Goal: Task Accomplishment & Management: Use online tool/utility

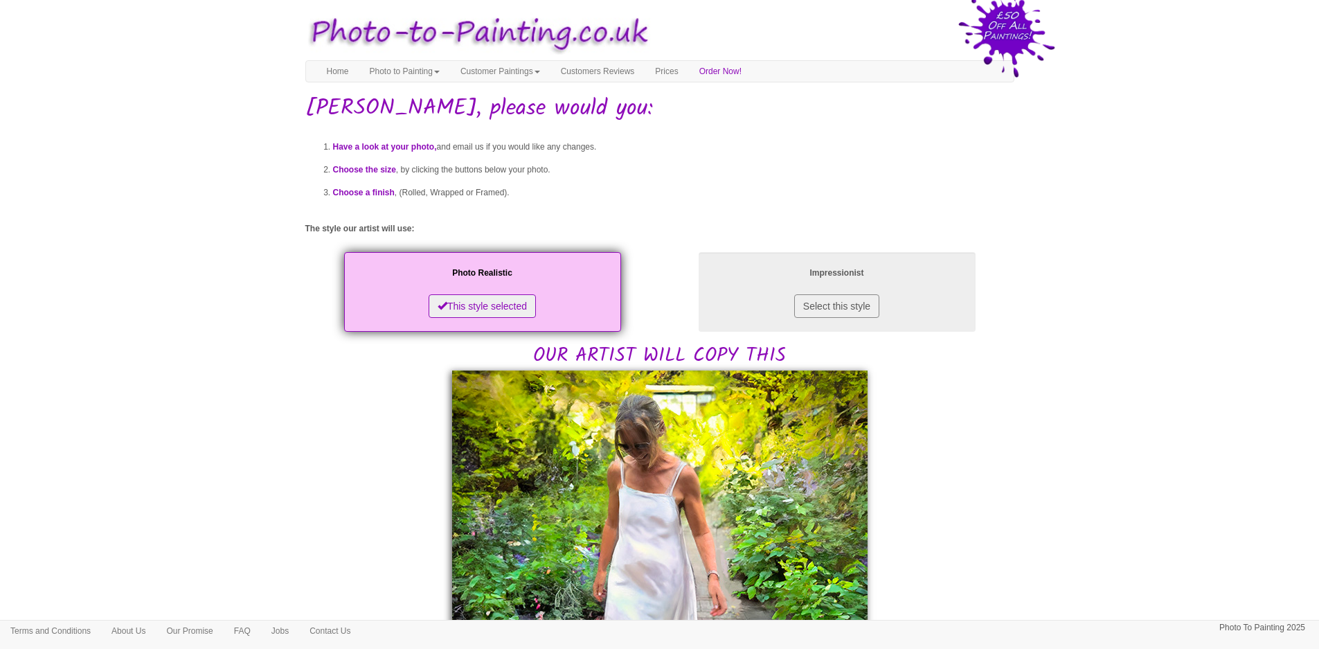
scroll to position [554, 0]
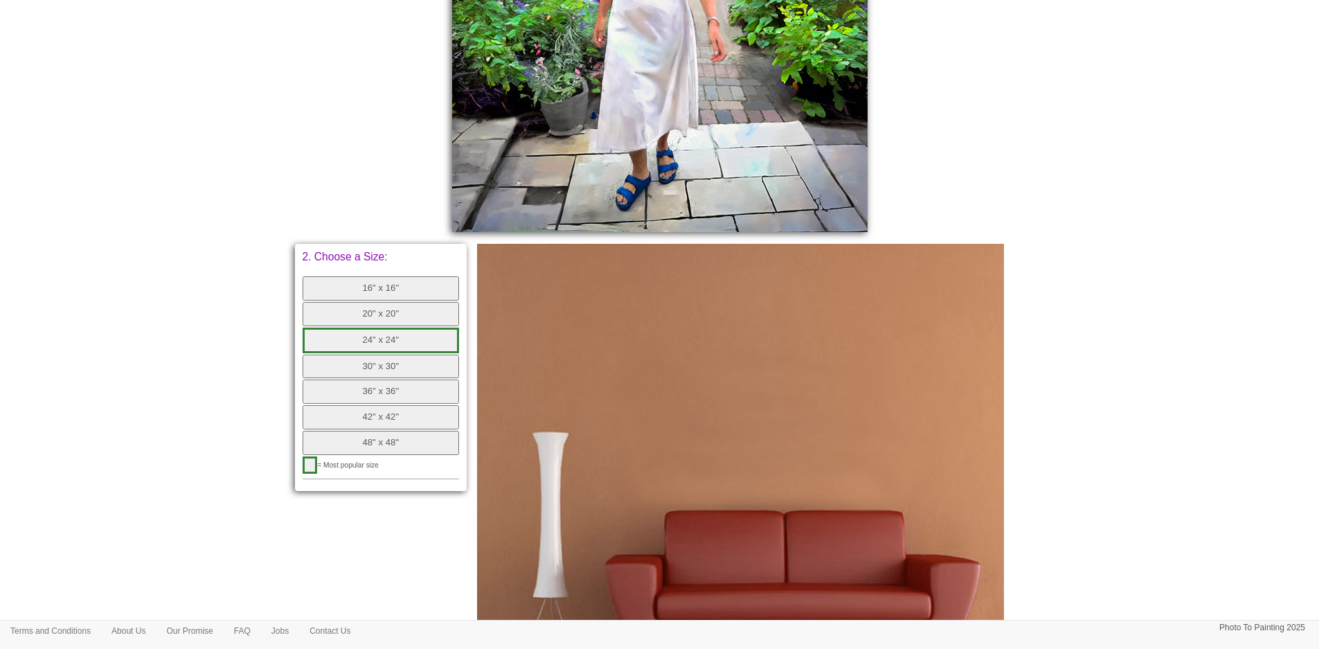
click at [419, 288] on button "16" x 16"" at bounding box center [381, 288] width 157 height 24
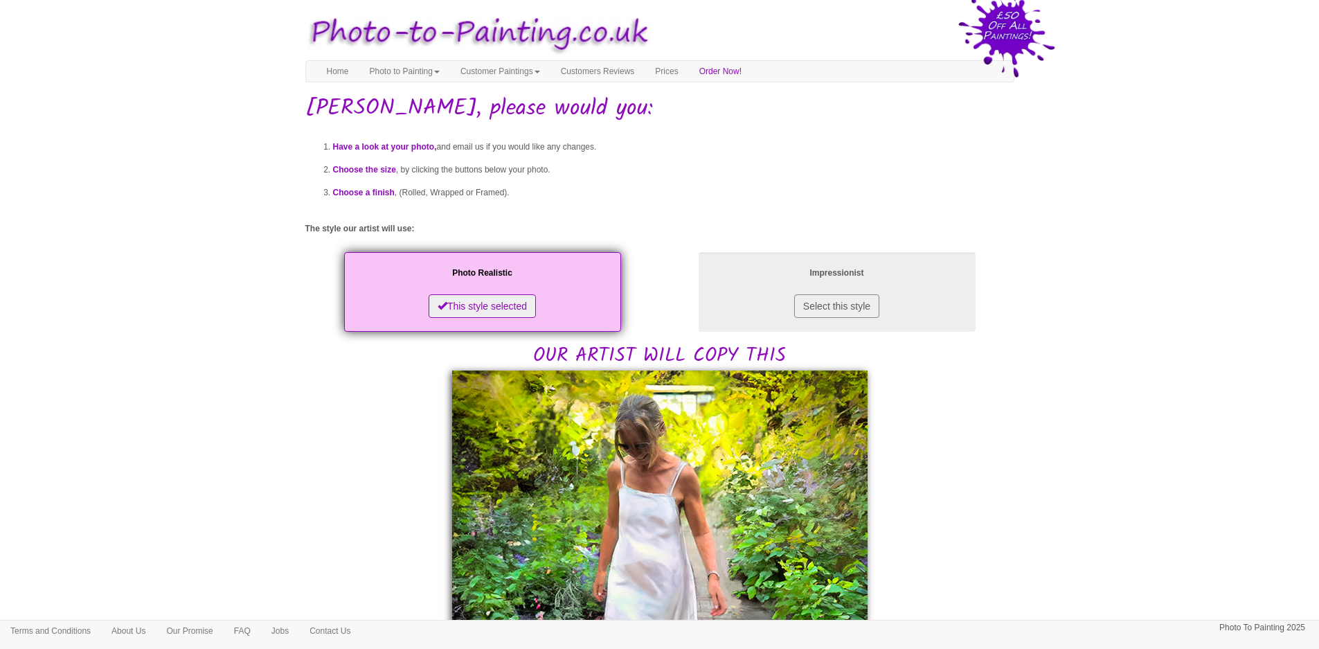
scroll to position [554, 0]
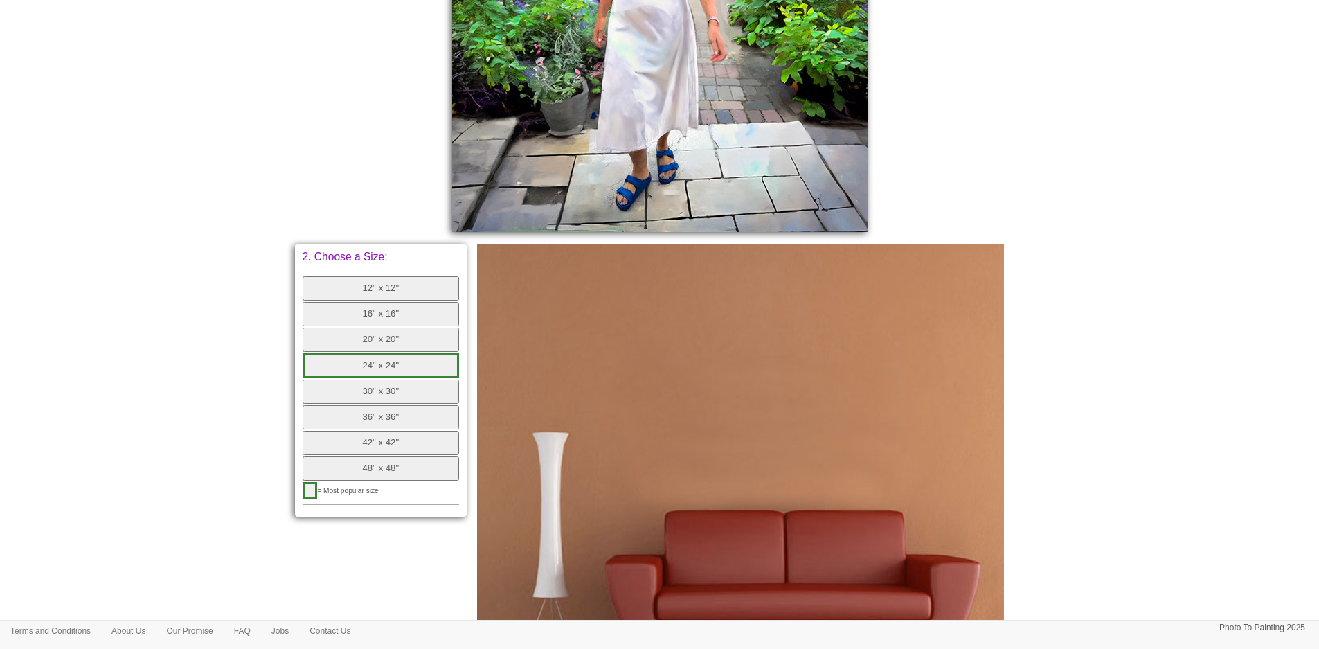
click at [350, 289] on button "12" x 12"" at bounding box center [381, 288] width 157 height 24
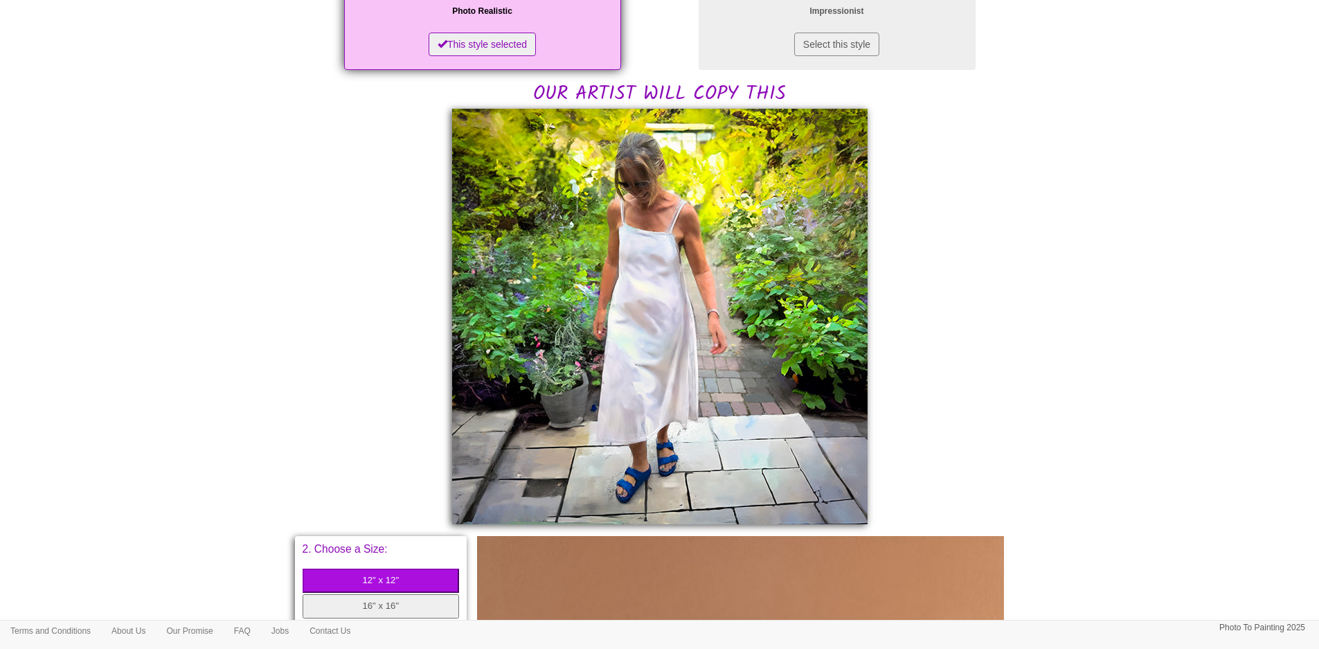
scroll to position [277, 0]
